Goal: Check status: Check status

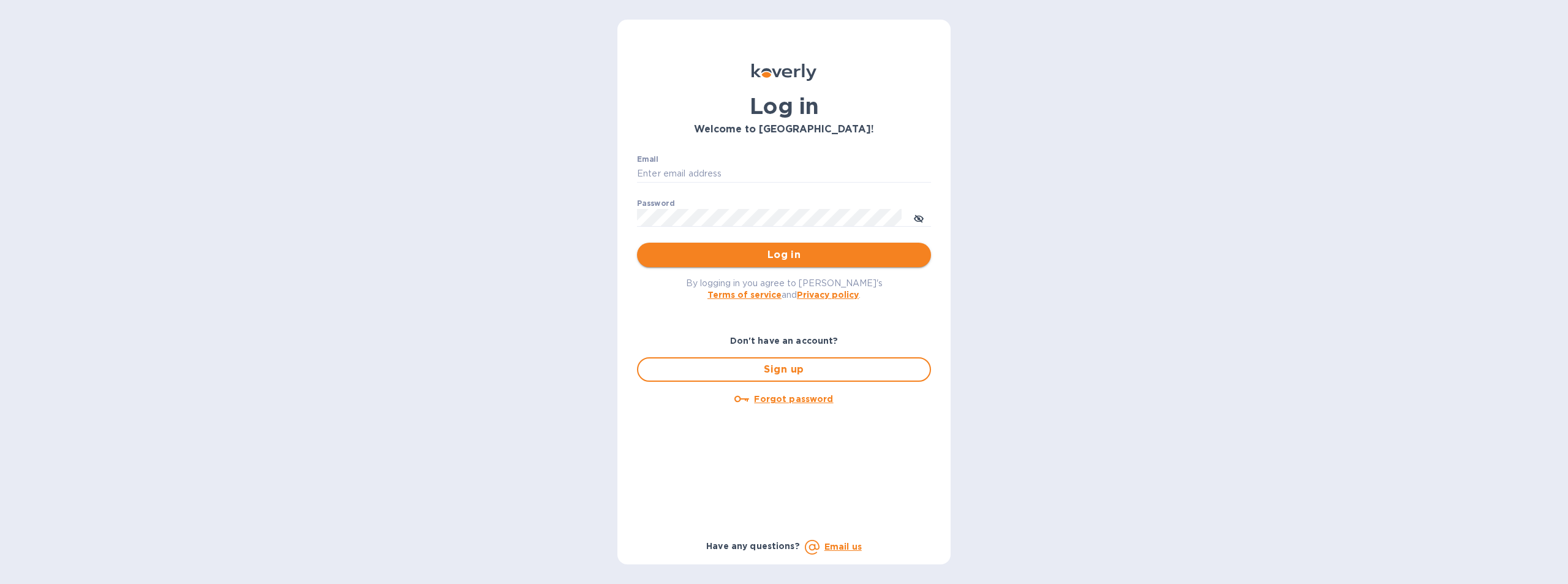
type input "cmendez@bluelinecontainers.com"
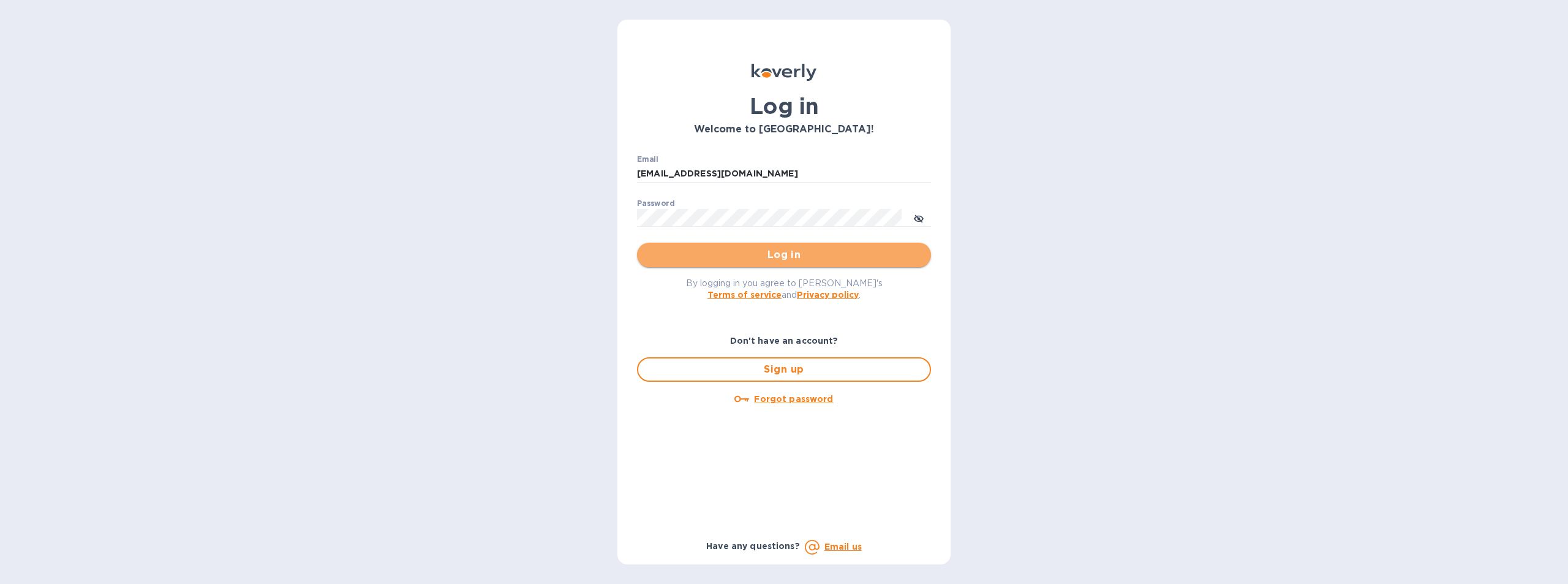
click at [771, 253] on span "Log in" at bounding box center [784, 256] width 275 height 15
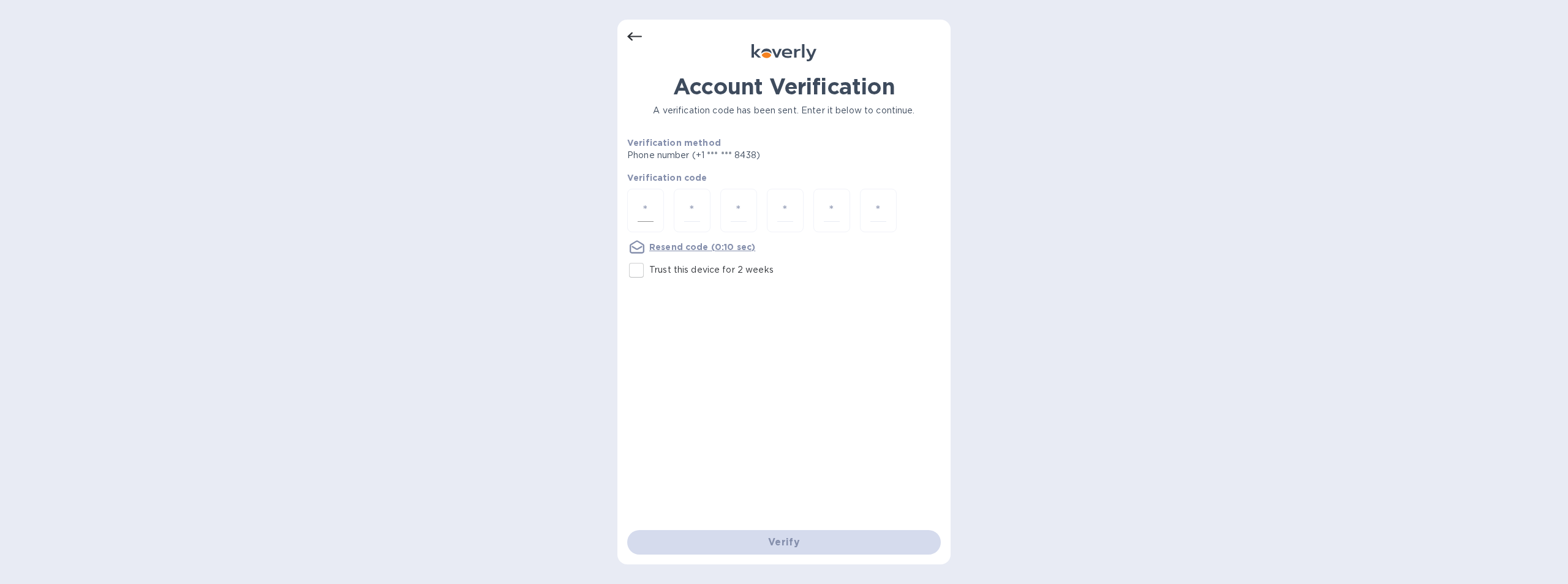
click at [652, 204] on input "number" at bounding box center [645, 210] width 16 height 23
type input "7"
type input "6"
type input "5"
type input "3"
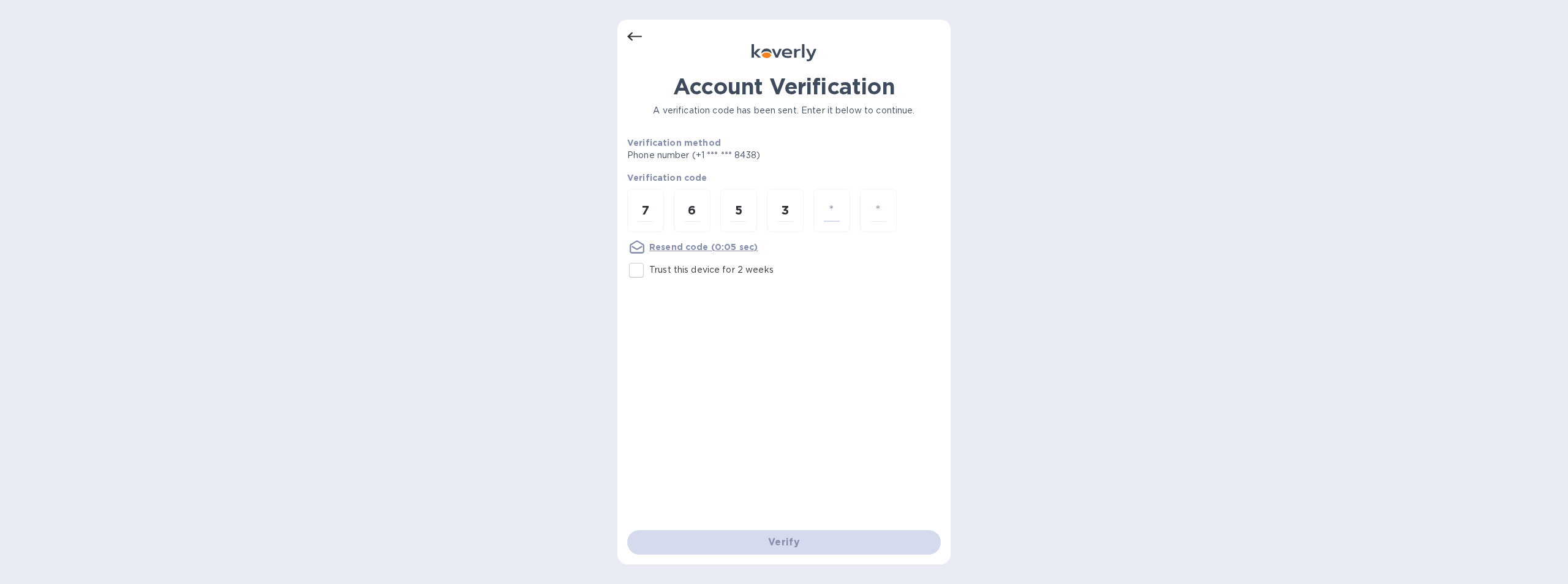
type input "2"
type input "5"
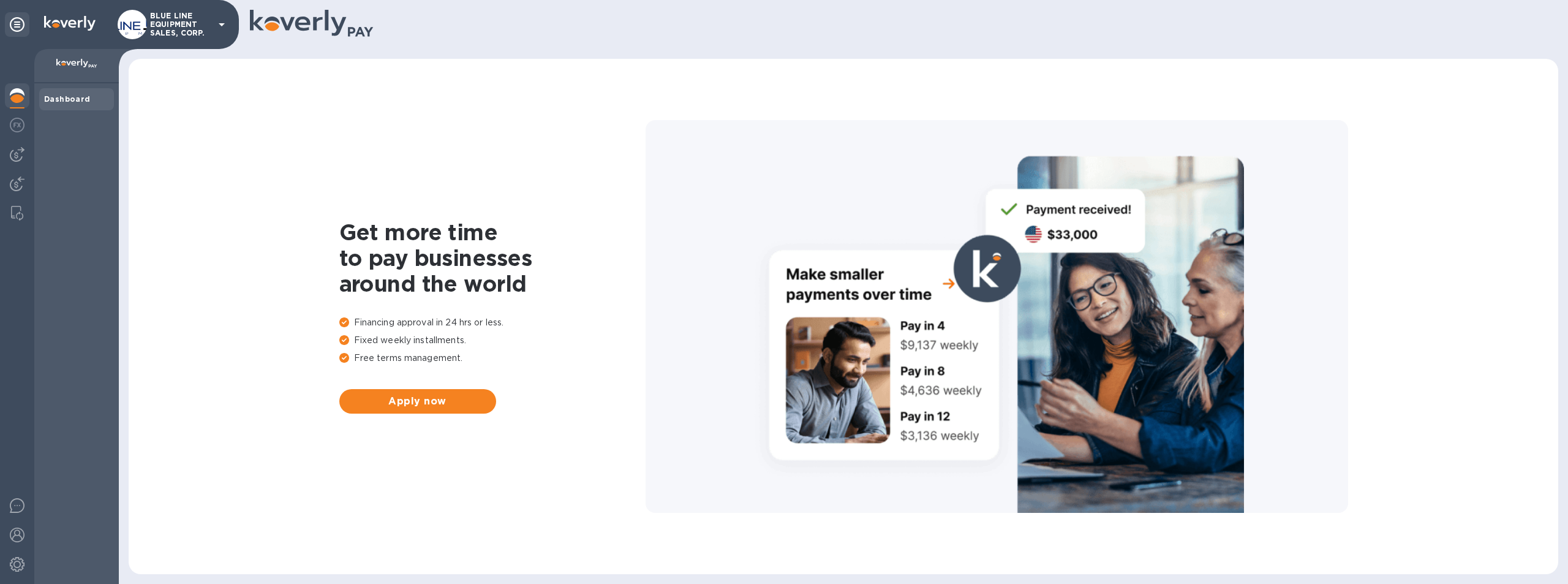
click at [177, 23] on p "BLUE LINE EQUIPMENT SALES, CORP." at bounding box center [180, 24] width 61 height 26
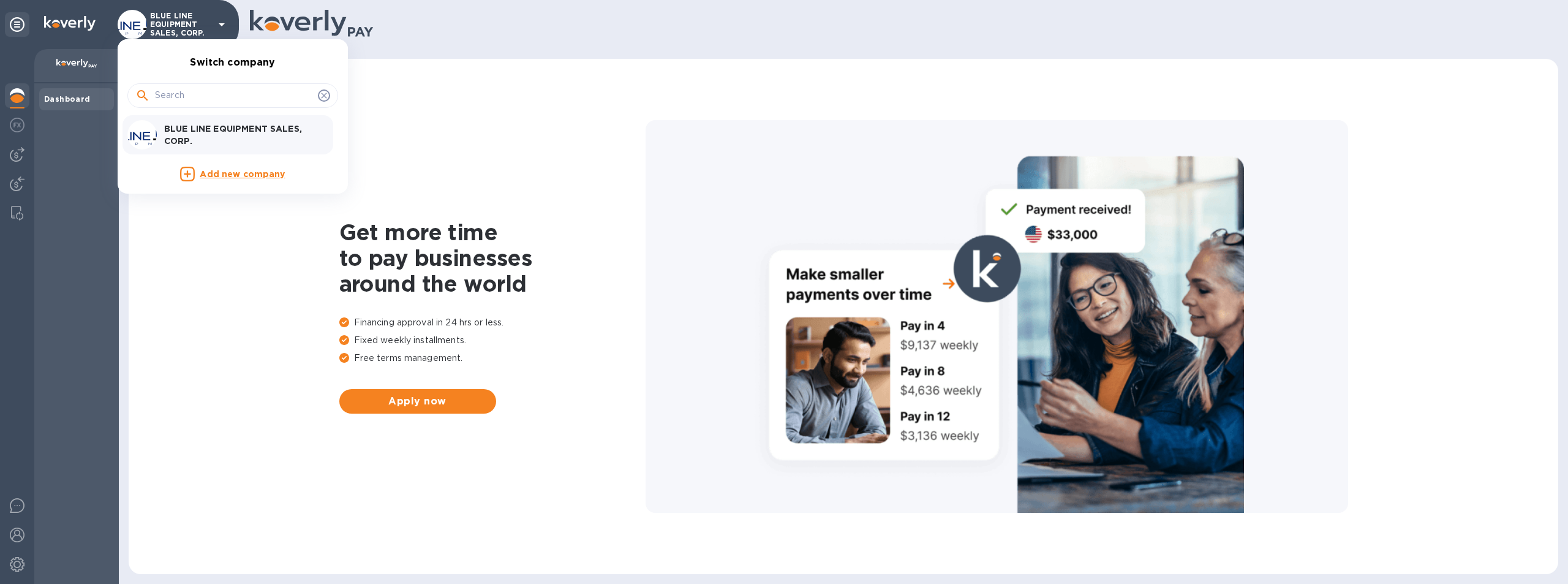
click at [224, 125] on p "BLUE LINE EQUIPMENT SALES, CORP." at bounding box center [241, 134] width 154 height 24
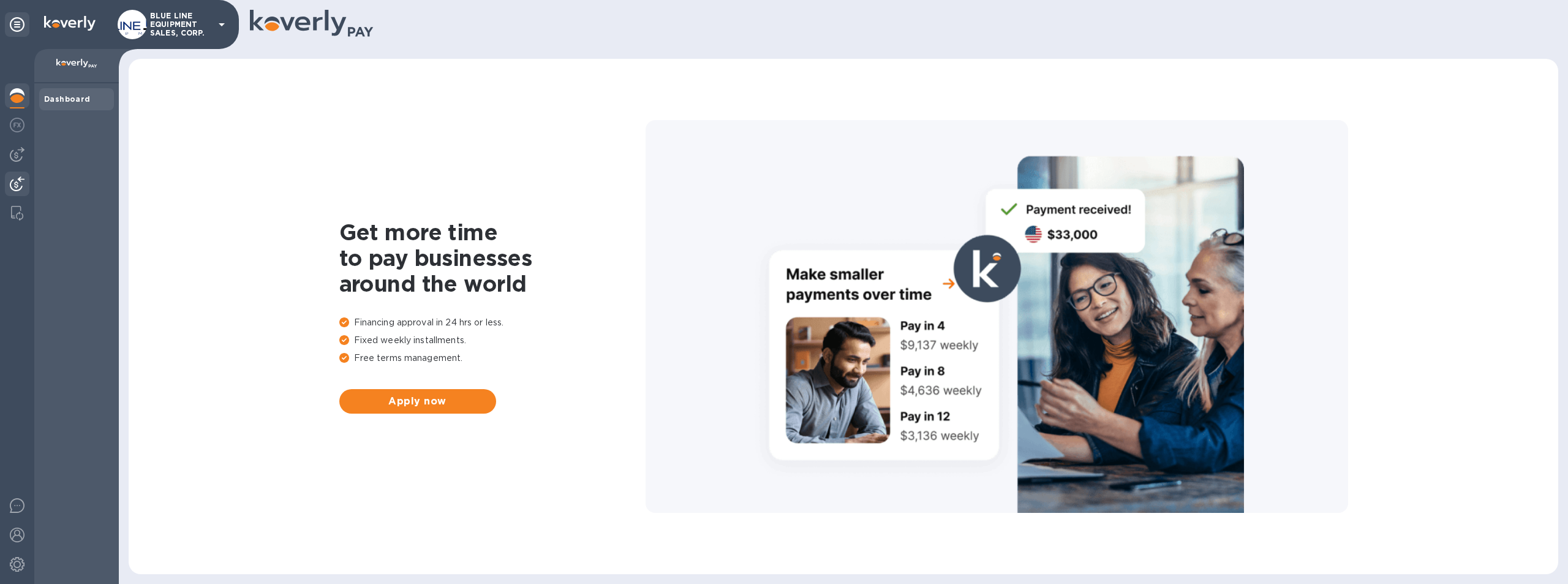
click at [16, 177] on img at bounding box center [18, 184] width 15 height 15
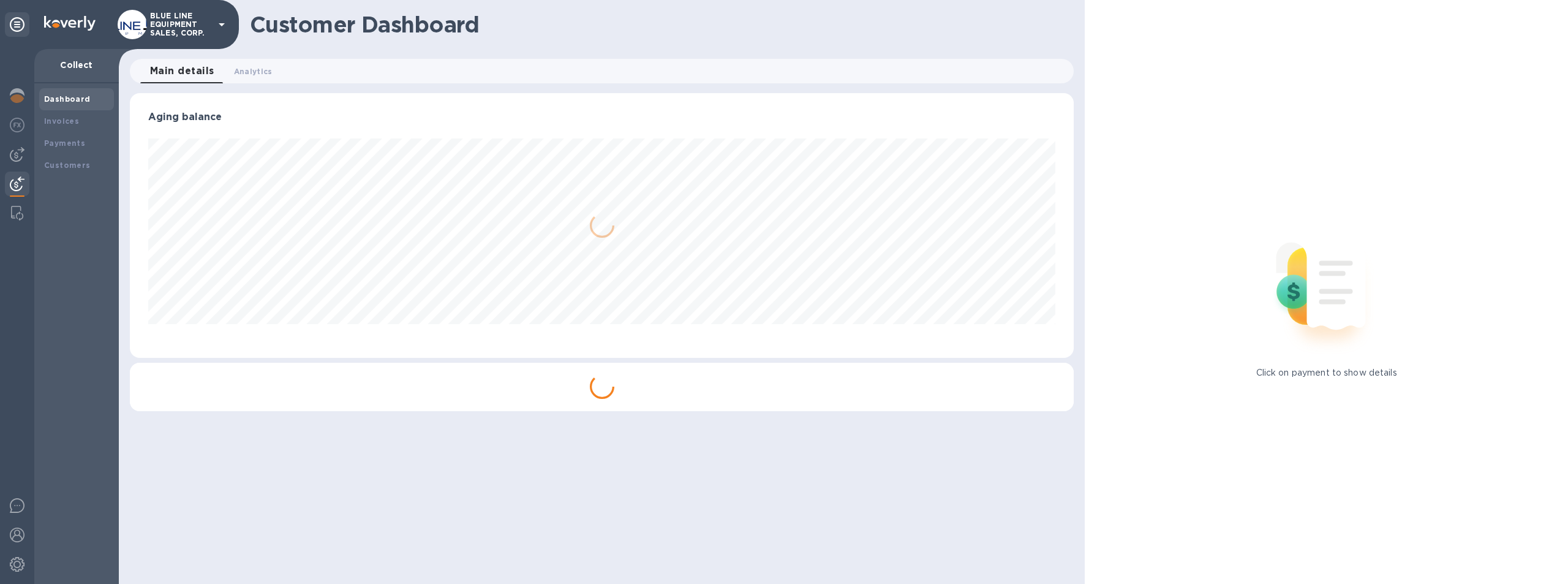
scroll to position [265, 944]
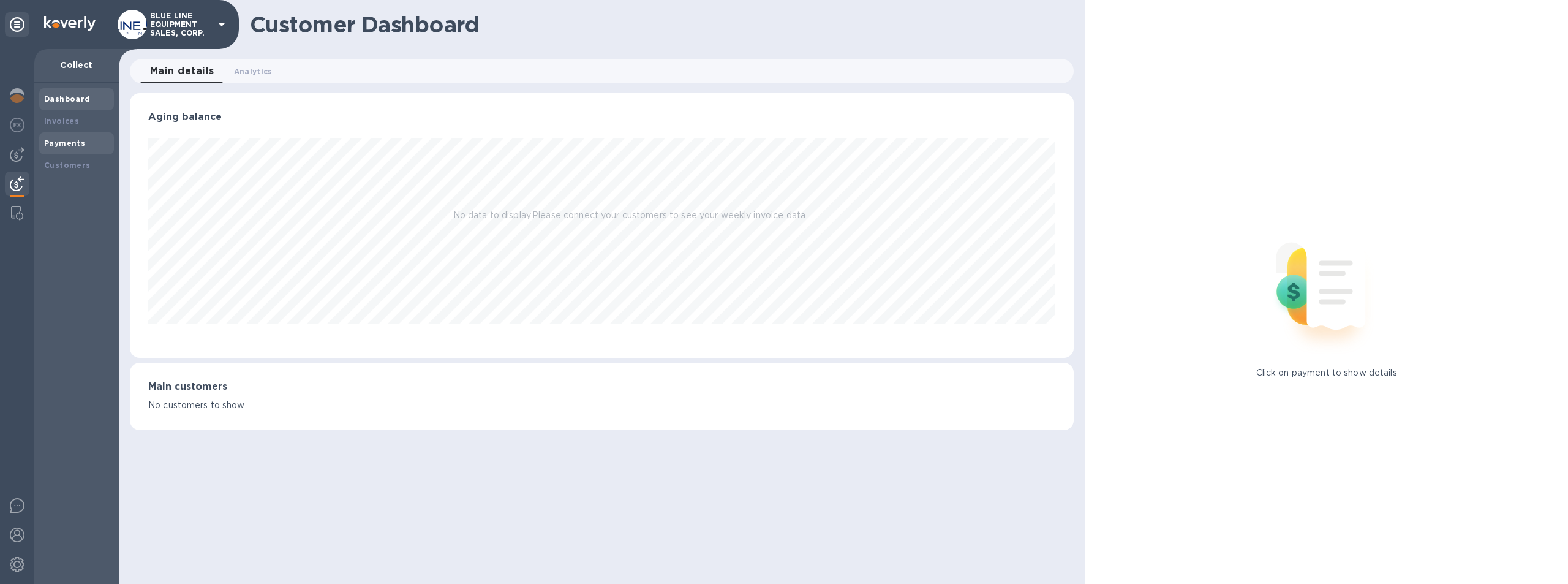
click at [61, 137] on div "Payments" at bounding box center [77, 143] width 65 height 13
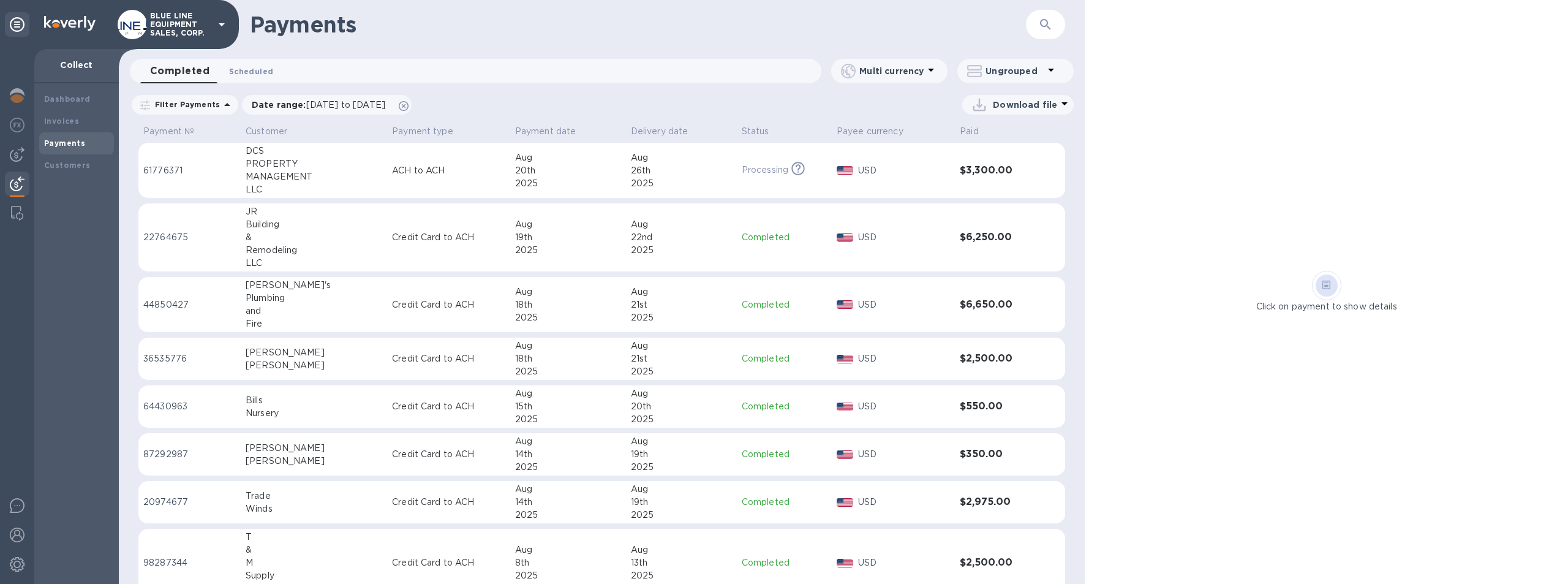
click at [243, 72] on span "Scheduled 0" at bounding box center [251, 71] width 44 height 13
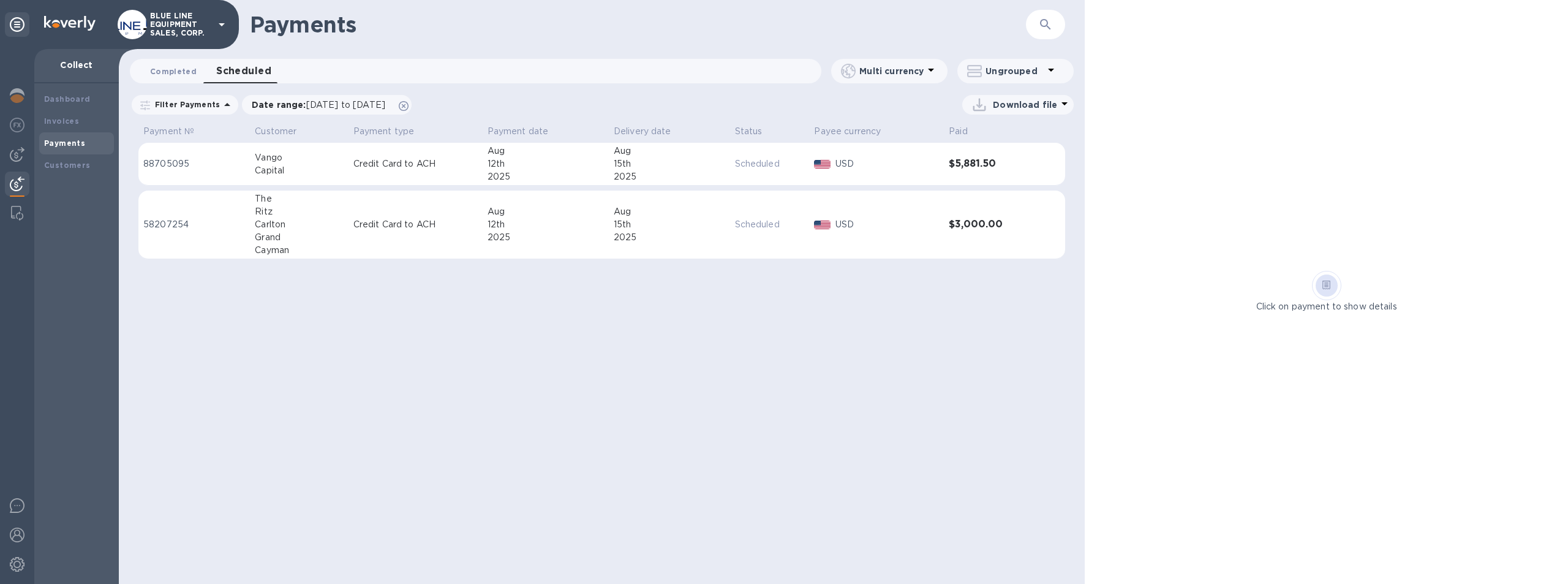
click at [166, 67] on span "Completed 0" at bounding box center [173, 71] width 47 height 13
